Goal: Information Seeking & Learning: Understand process/instructions

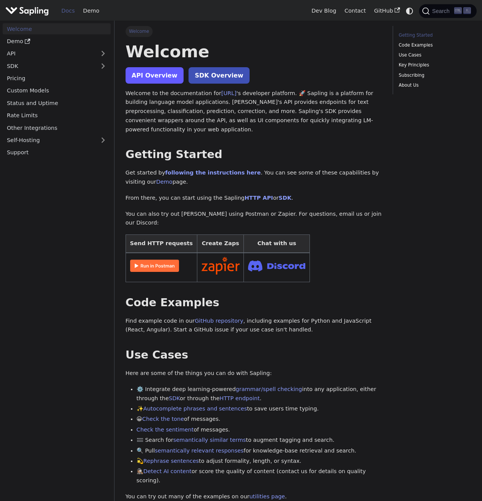
click at [157, 79] on link "API Overview" at bounding box center [155, 75] width 58 height 16
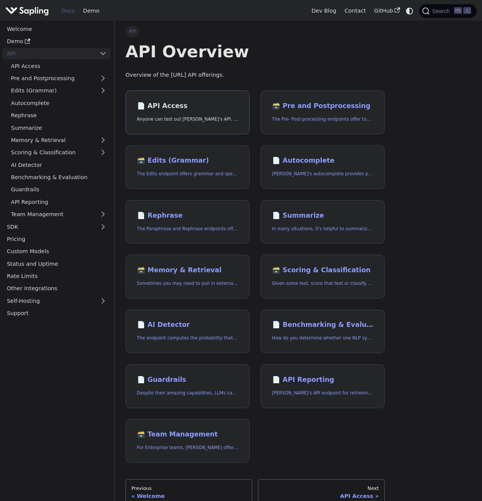
click at [159, 110] on h2 "📄️ API Access" at bounding box center [187, 106] width 101 height 8
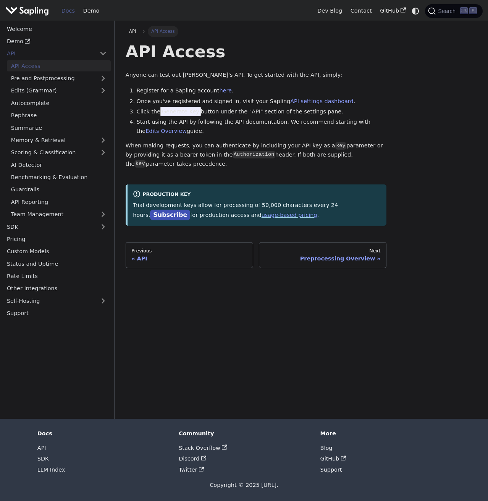
click at [146, 107] on li "Click the Generate Key button under the "API" section of the settings pane." at bounding box center [262, 111] width 250 height 9
click at [219, 90] on link "here" at bounding box center [225, 90] width 12 height 6
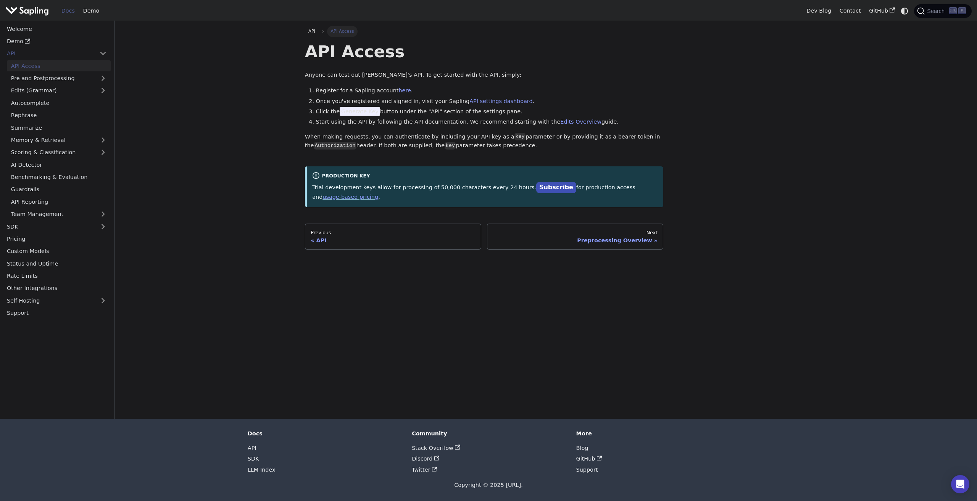
click at [217, 119] on main "API API Access API Access Anyone can test out Sapling's API. To get started wit…" at bounding box center [545, 220] width 862 height 398
